Goal: Obtain resource: Obtain resource

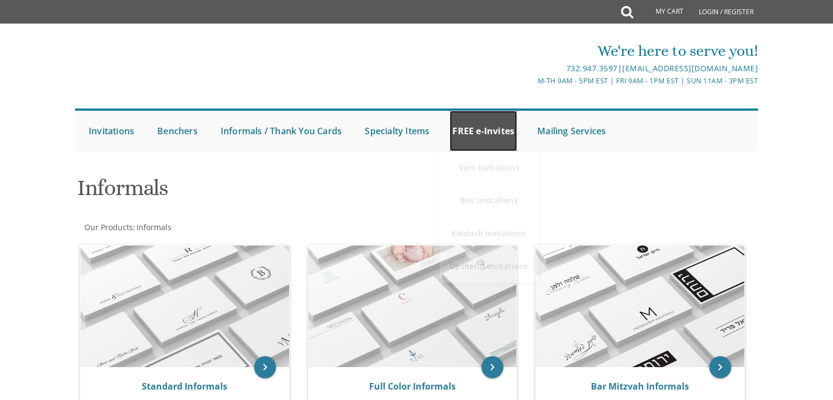
click at [472, 123] on link "FREE e-Invites" at bounding box center [483, 131] width 67 height 41
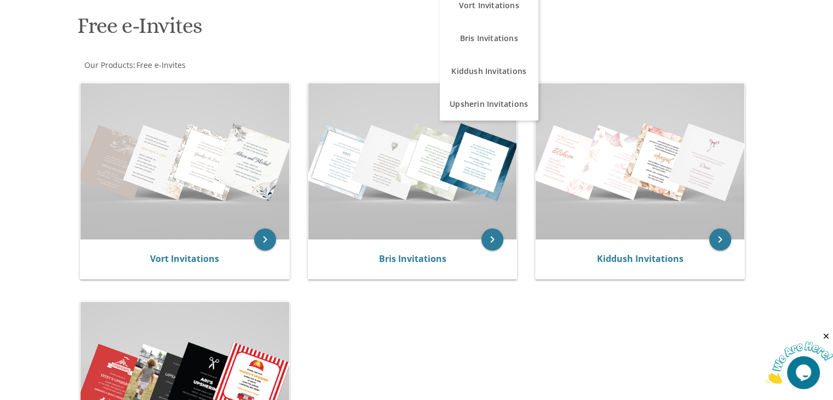
scroll to position [164, 0]
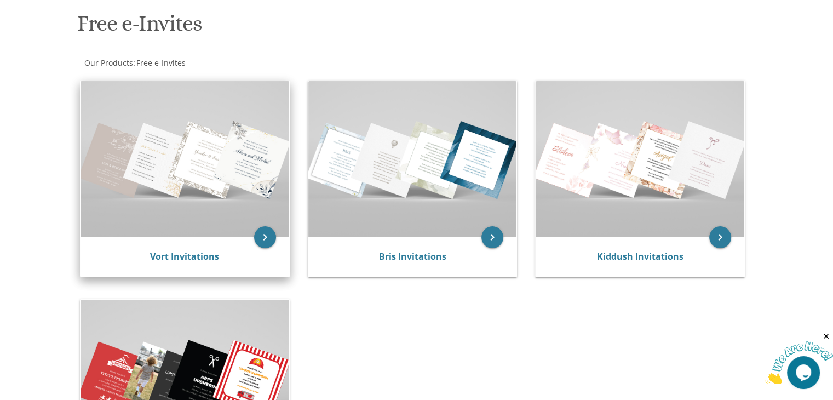
click at [163, 153] on img at bounding box center [185, 159] width 209 height 156
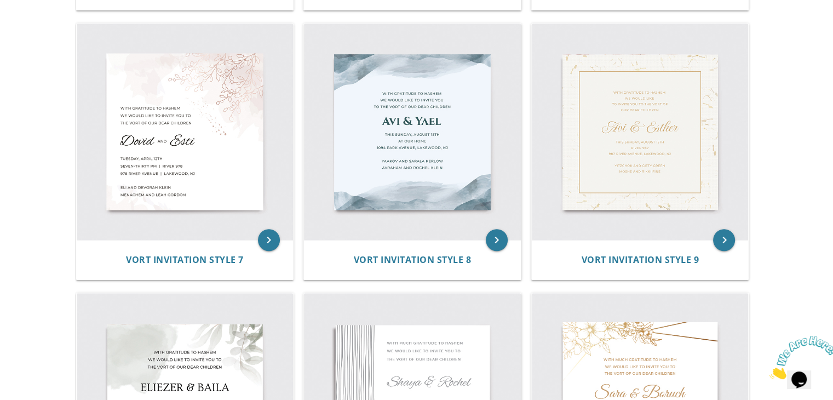
scroll to position [712, 0]
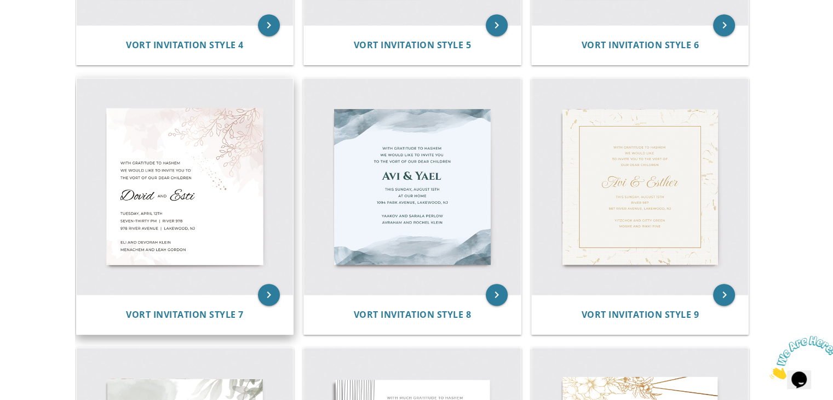
click at [172, 209] on img at bounding box center [185, 186] width 217 height 217
click at [265, 294] on icon "keyboard_arrow_right" at bounding box center [269, 295] width 22 height 22
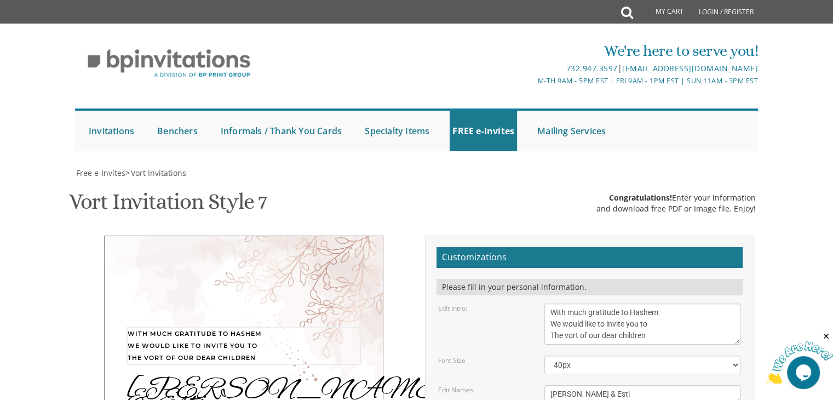
drag, startPoint x: 578, startPoint y: 170, endPoint x: 565, endPoint y: 170, distance: 13.1
click at [565, 303] on textarea "With much gratitude to Hashem We would like to invite you to The vort of our de…" at bounding box center [643, 323] width 196 height 41
drag, startPoint x: 615, startPoint y: 170, endPoint x: 622, endPoint y: 169, distance: 7.7
click at [622, 303] on textarea "With much gratitude to Hashem We would like to invite you to The vort of our de…" at bounding box center [643, 323] width 196 height 41
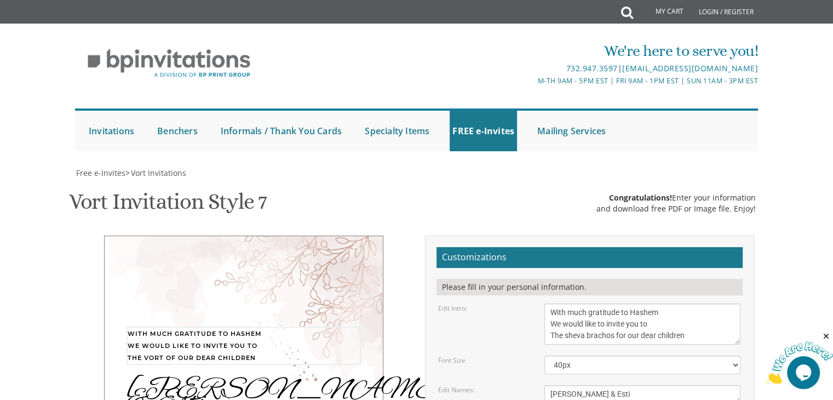
type textarea "With much gratitude to Hashem We would like to invite you to The sheva brachos …"
drag, startPoint x: 571, startPoint y: 172, endPoint x: 546, endPoint y: 172, distance: 25.2
click at [546, 385] on textarea "Dovid & Esti" at bounding box center [643, 394] width 196 height 18
drag, startPoint x: 613, startPoint y: 173, endPoint x: 599, endPoint y: 173, distance: 13.7
click at [599, 385] on textarea "Dovid & Esti" at bounding box center [643, 394] width 196 height 18
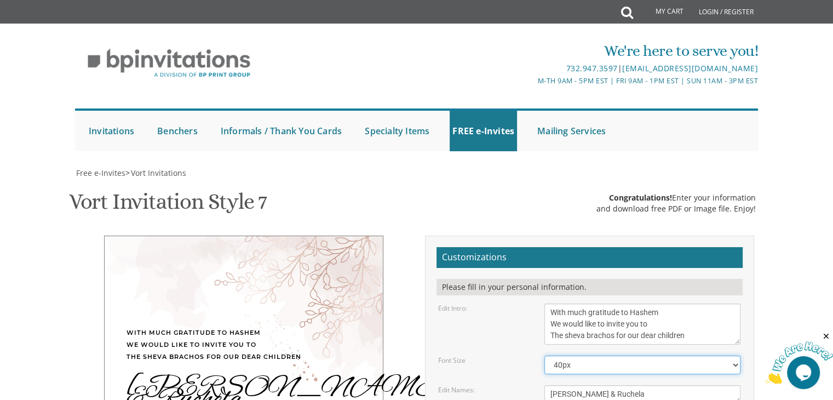
click at [731, 356] on select "40px 50px 60px" at bounding box center [643, 365] width 196 height 19
click at [149, 382] on div "Menachem & Ruchela" at bounding box center [244, 394] width 234 height 24
click at [268, 382] on div "Menachem & Ruchela" at bounding box center [244, 394] width 234 height 24
click at [274, 382] on div "Menachem & Ruchela" at bounding box center [244, 394] width 234 height 24
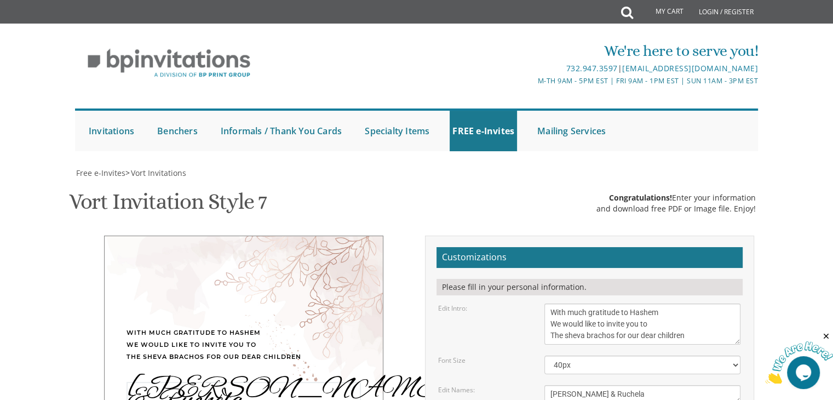
click at [603, 385] on textarea "Dovid & Esti" at bounding box center [643, 394] width 196 height 18
type textarea "Menachem & Rochela"
click at [164, 382] on div "Menachem & Rochela" at bounding box center [244, 394] width 234 height 24
click at [156, 382] on div "Menachem & Rochela" at bounding box center [244, 394] width 234 height 24
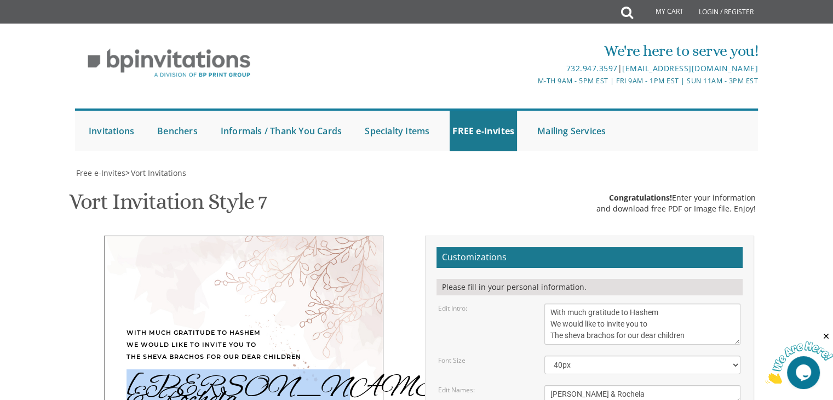
click at [156, 382] on div "Menachem & Rochela" at bounding box center [244, 394] width 234 height 24
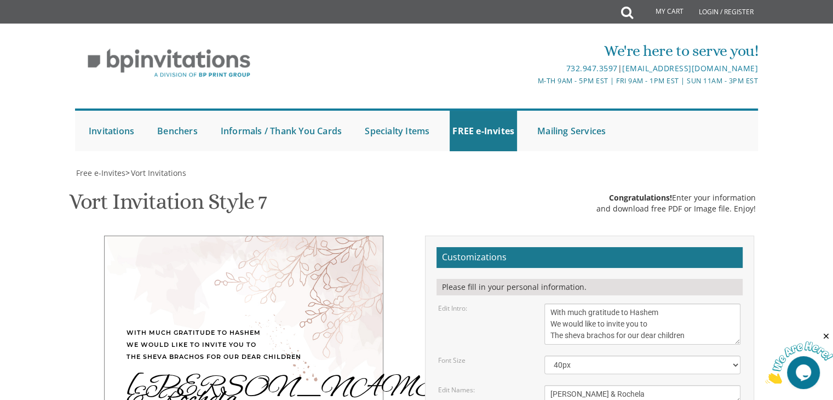
drag, startPoint x: 633, startPoint y: 158, endPoint x: 543, endPoint y: 148, distance: 91.0
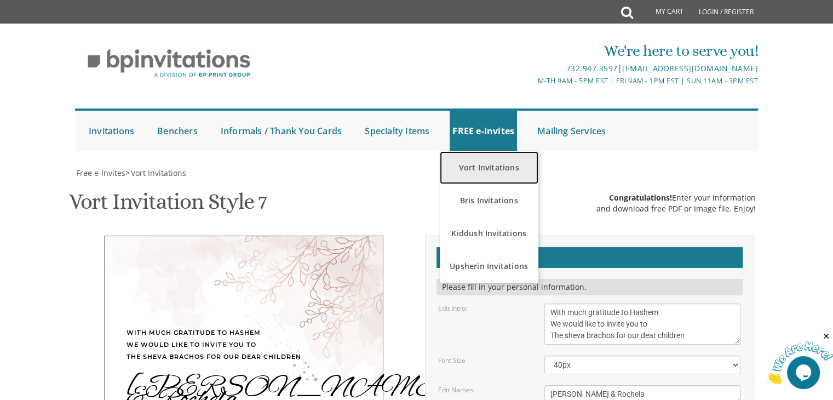
click at [497, 169] on link "Vort Invitations" at bounding box center [489, 167] width 99 height 33
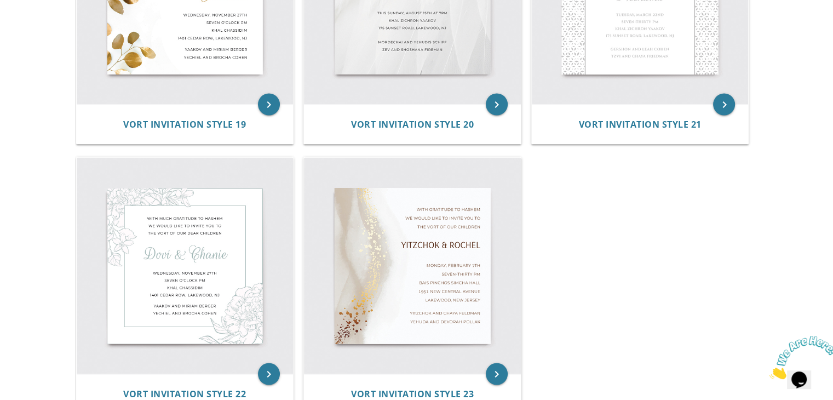
scroll to position [1917, 0]
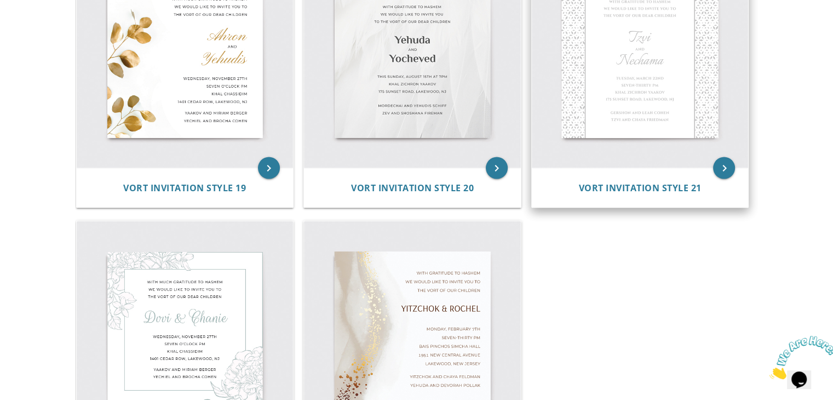
click at [639, 114] on img at bounding box center [640, 59] width 217 height 217
click at [727, 170] on icon "keyboard_arrow_right" at bounding box center [724, 168] width 22 height 22
click at [726, 164] on icon "keyboard_arrow_right" at bounding box center [724, 168] width 22 height 22
click at [684, 93] on img at bounding box center [640, 59] width 217 height 217
click at [614, 190] on span "Vort Invitation Style 21" at bounding box center [640, 187] width 123 height 12
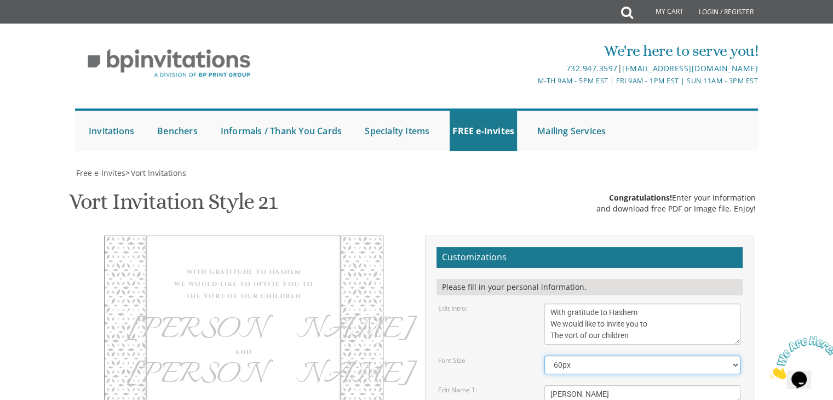
click at [731, 356] on select "40px 50px 60px 70px 80px" at bounding box center [643, 365] width 196 height 19
select select "40px"
click at [545, 356] on select "40px 50px 60px 70px 80px" at bounding box center [643, 365] width 196 height 19
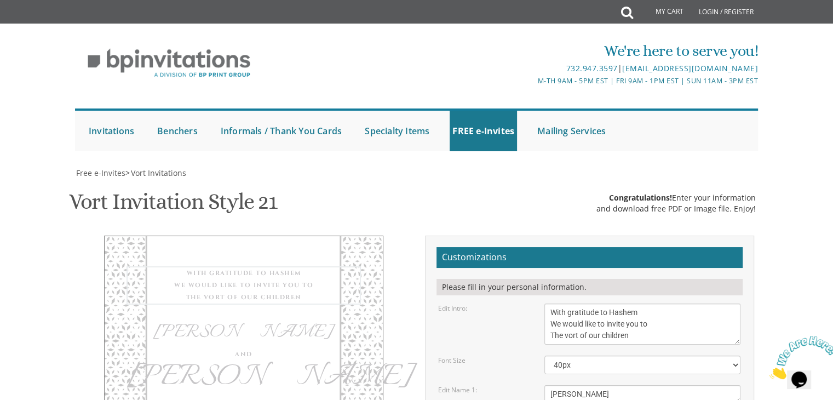
drag, startPoint x: 578, startPoint y: 117, endPoint x: 566, endPoint y: 117, distance: 12.6
click at [566, 303] on textarea "With gratitude to Hashem We would like to invite you to The vort of our children" at bounding box center [643, 323] width 196 height 41
drag, startPoint x: 622, startPoint y: 115, endPoint x: 615, endPoint y: 114, distance: 6.6
click at [615, 303] on textarea "With gratitude to Hashem We would like to invite you to The vort of our children" at bounding box center [643, 323] width 196 height 41
type textarea "With gratitude to Hashem We would like to invite you to The sheva brachos for o…"
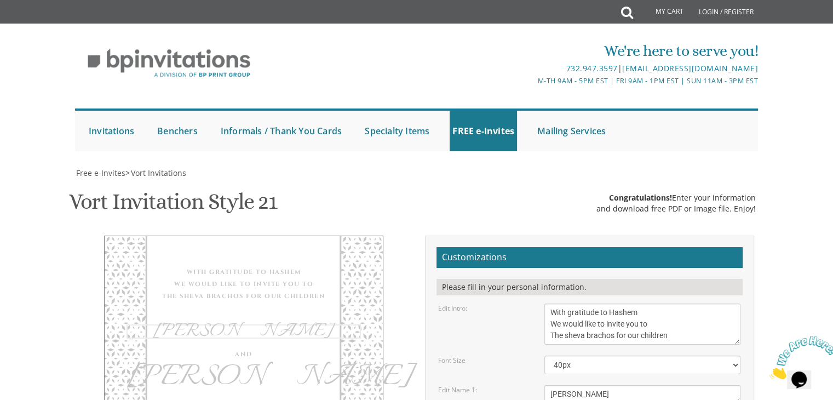
drag, startPoint x: 565, startPoint y: 176, endPoint x: 533, endPoint y: 174, distance: 32.4
click at [533, 385] on div "Edit Name 1: Tzvi" at bounding box center [589, 394] width 319 height 18
type textarea "m"
type textarea "Menachem"
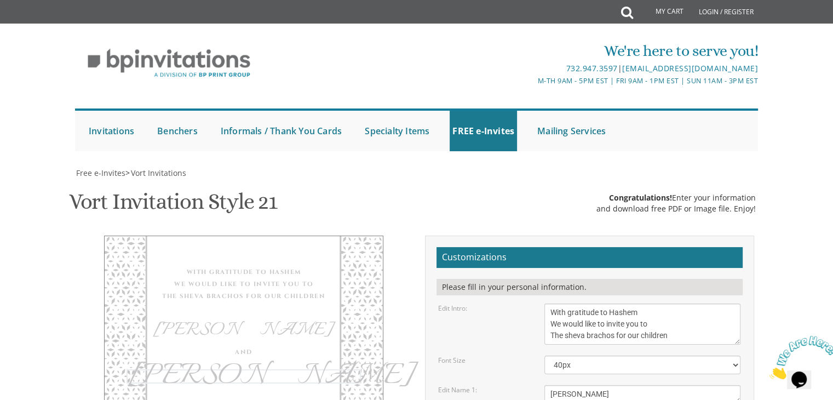
drag, startPoint x: 583, startPoint y: 180, endPoint x: 515, endPoint y: 178, distance: 68.5
type textarea "Rochela"
drag, startPoint x: 603, startPoint y: 95, endPoint x: 585, endPoint y: 93, distance: 17.6
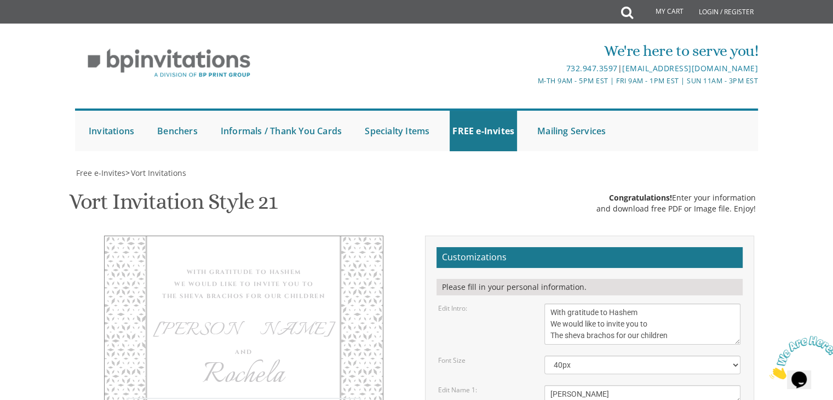
drag, startPoint x: 616, startPoint y: 94, endPoint x: 610, endPoint y: 94, distance: 6.0
drag, startPoint x: 627, startPoint y: 95, endPoint x: 616, endPoint y: 93, distance: 11.2
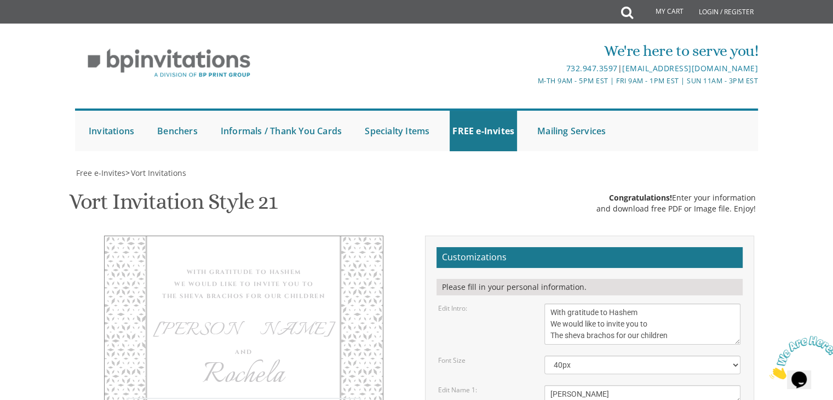
drag, startPoint x: 590, startPoint y: 107, endPoint x: 551, endPoint y: 107, distance: 39.4
drag, startPoint x: 550, startPoint y: 120, endPoint x: 661, endPoint y: 125, distance: 111.3
type textarea "Tuesday, August 19th Seven-thirty pm Yeshivas Bais Hatalmud 20 Maagalei Harim"
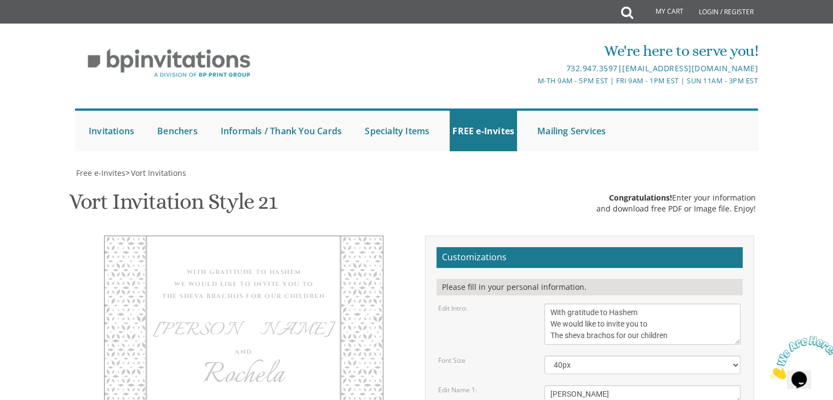
drag, startPoint x: 643, startPoint y: 171, endPoint x: 546, endPoint y: 161, distance: 97.5
type textarea "The Paley's"
click at [733, 356] on select "40px 50px 60px 70px 80px" at bounding box center [643, 365] width 196 height 19
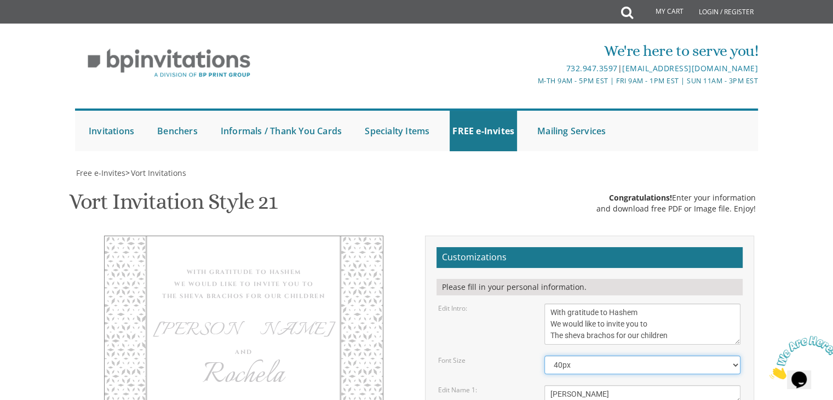
select select "60px"
click at [545, 356] on select "40px 50px 60px 70px 80px" at bounding box center [643, 365] width 196 height 19
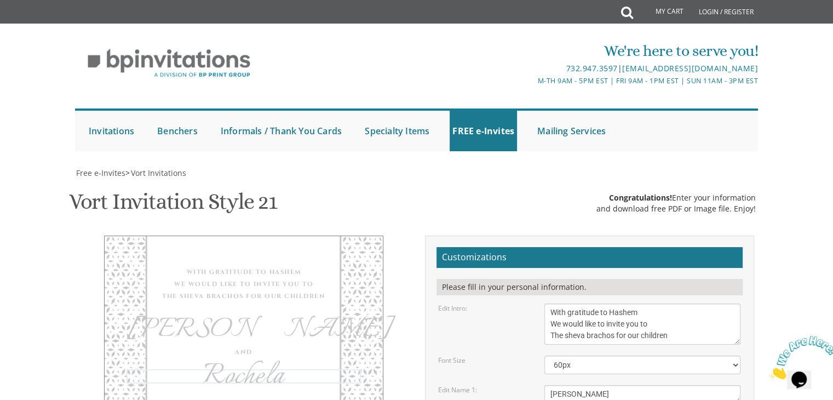
type input "sarahla1105@gmail.com"
drag, startPoint x: 558, startPoint y: 211, endPoint x: 563, endPoint y: 208, distance: 5.6
